Goal: Task Accomplishment & Management: Complete application form

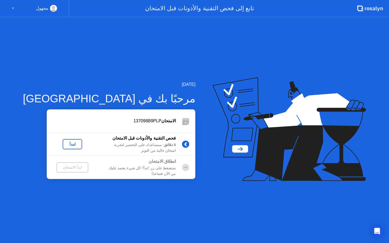
click at [65, 143] on div "لنبدأ" at bounding box center [72, 144] width 15 height 4
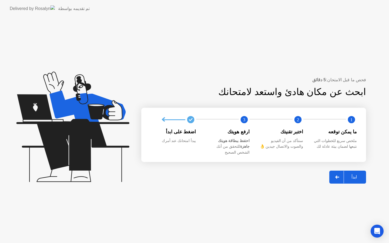
click at [355, 174] on div "ابدأ" at bounding box center [354, 176] width 21 height 5
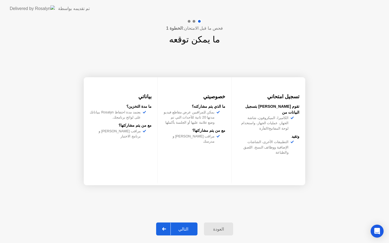
click at [181, 230] on div "التالي" at bounding box center [183, 228] width 25 height 5
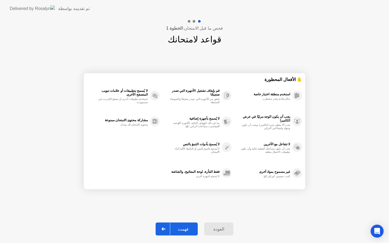
click at [181, 230] on div "فهمت" at bounding box center [183, 228] width 26 height 5
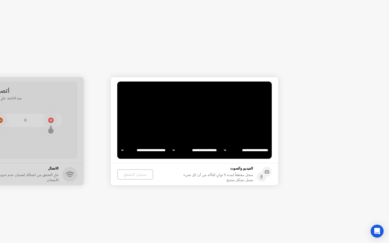
select select "**********"
select select "*******"
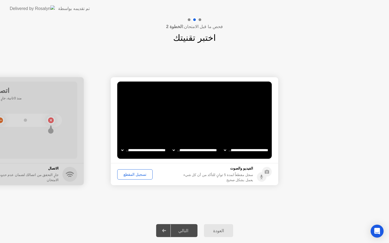
click at [130, 175] on div "تسجيل المقطع" at bounding box center [135, 174] width 32 height 4
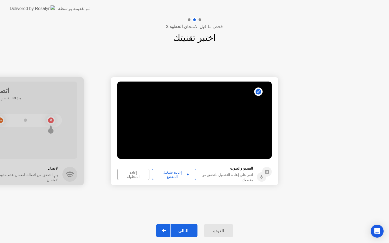
click at [163, 173] on div "إعادة تشغيل المقطع" at bounding box center [174, 174] width 40 height 9
click at [177, 177] on div "إعادة تشغيل المقطع" at bounding box center [174, 174] width 40 height 9
click at [176, 177] on div "إعادة تشغيل المقطع" at bounding box center [174, 174] width 40 height 9
click at [130, 175] on div "إعادة المحاولة" at bounding box center [133, 174] width 28 height 9
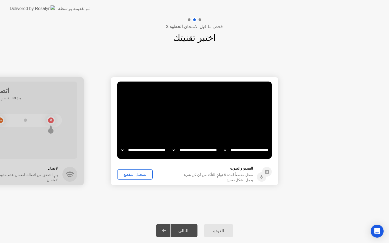
click at [130, 175] on div "تسجيل المقطع" at bounding box center [135, 174] width 32 height 4
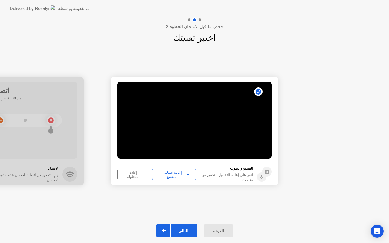
click at [178, 228] on div "التالي" at bounding box center [183, 230] width 25 height 5
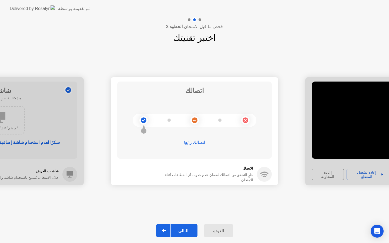
click at [182, 230] on div "التالي" at bounding box center [183, 230] width 25 height 5
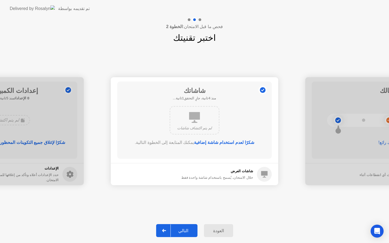
click at [182, 230] on div "التالي" at bounding box center [183, 230] width 25 height 5
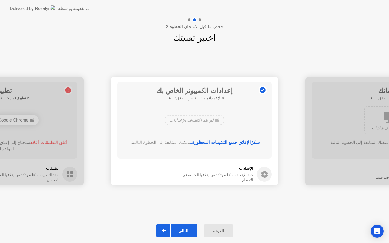
click at [182, 230] on div "التالي" at bounding box center [183, 230] width 25 height 5
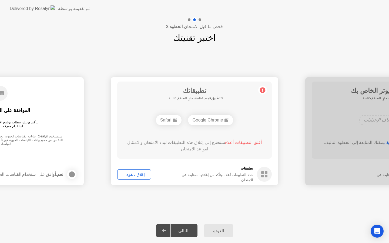
click at [138, 177] on button "إغلاق بالقوة..." at bounding box center [134, 174] width 34 height 10
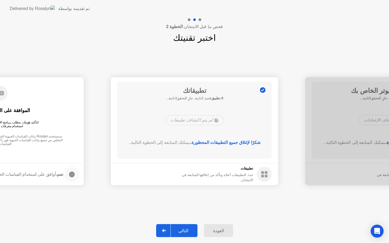
click at [184, 228] on div "التالي" at bounding box center [183, 230] width 25 height 5
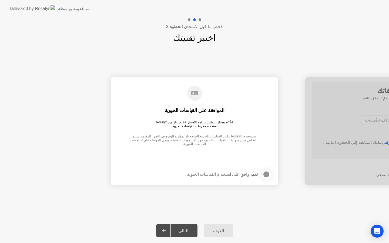
click at [184, 228] on div "التالي" at bounding box center [183, 230] width 25 height 5
click at [266, 174] on div at bounding box center [266, 174] width 6 height 6
click at [183, 232] on div "التالي" at bounding box center [183, 230] width 25 height 5
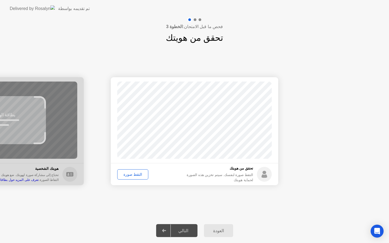
click at [135, 171] on button "التقط صورة" at bounding box center [132, 174] width 31 height 10
click at [182, 229] on div "التالي" at bounding box center [183, 230] width 25 height 5
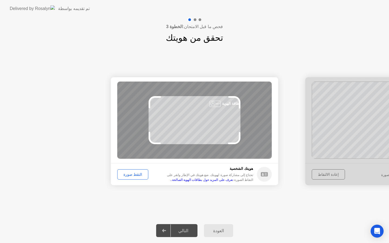
click at [136, 173] on div "التقط صورة" at bounding box center [132, 174] width 27 height 4
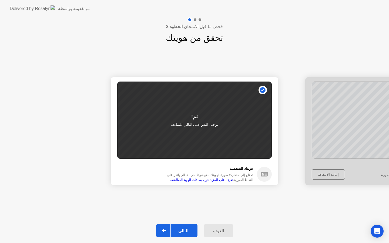
click at [183, 232] on div "التالي" at bounding box center [183, 230] width 25 height 5
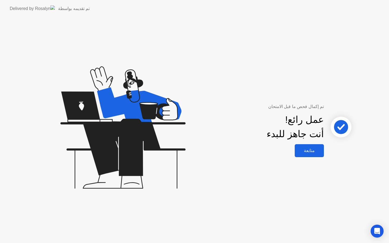
click at [312, 155] on button "متابعة" at bounding box center [308, 150] width 29 height 13
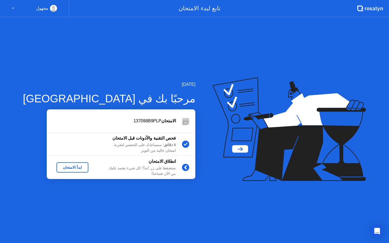
click at [65, 169] on div "ابدأ الامتحان" at bounding box center [73, 167] width 28 height 4
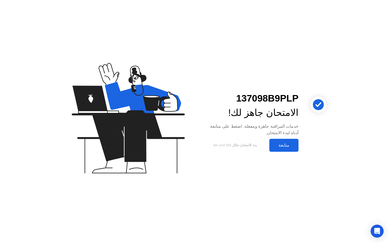
click at [285, 147] on div "متابعة" at bounding box center [284, 145] width 26 height 5
